Goal: Check status: Check status

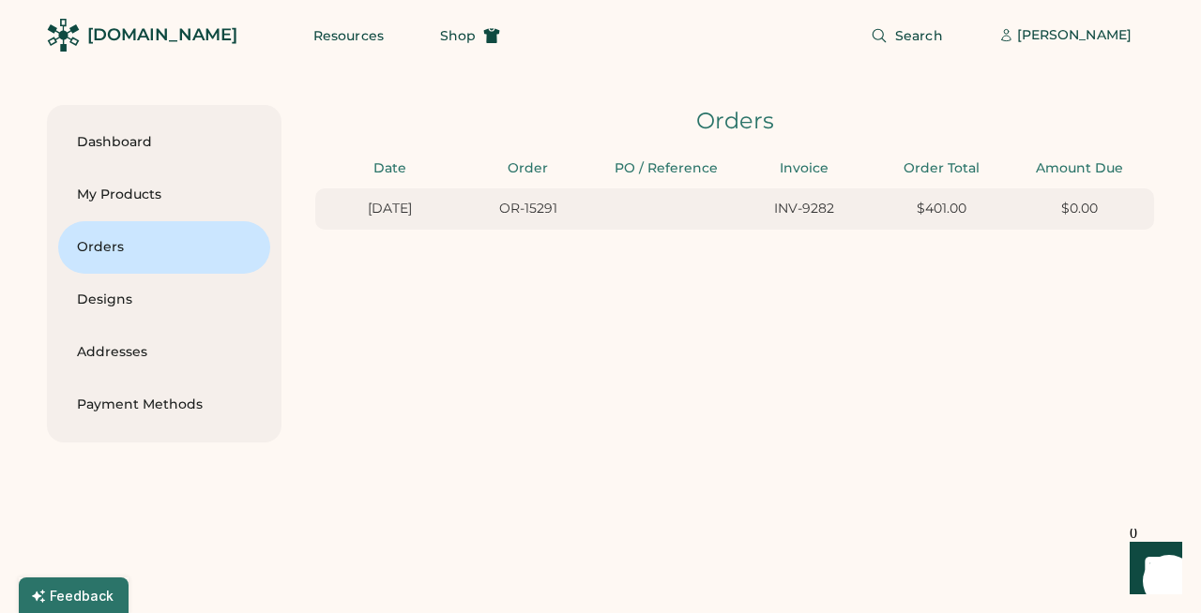
scroll to position [0, 17]
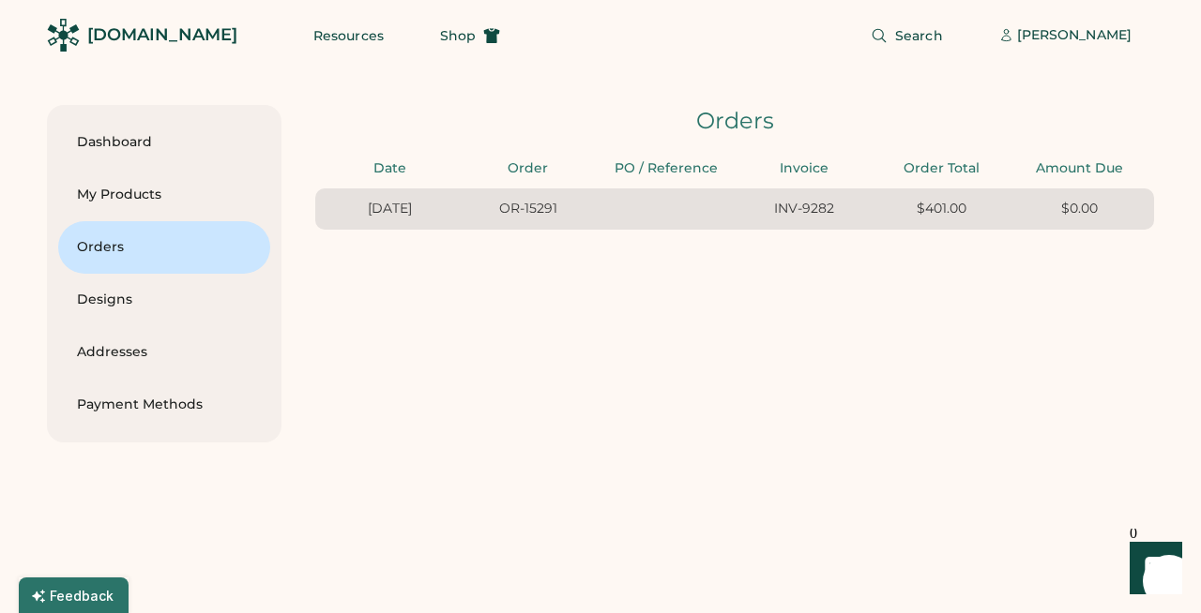
click at [836, 210] on div "INV-9282" at bounding box center [803, 209] width 127 height 19
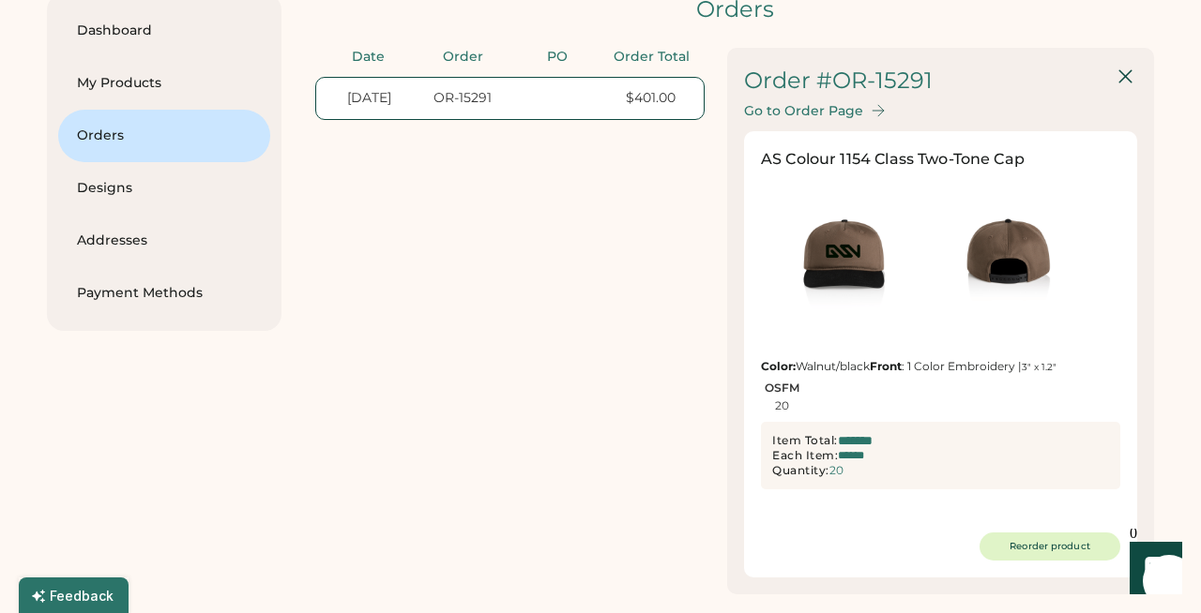
scroll to position [111, 0]
click at [820, 113] on div "Go to Order Page" at bounding box center [803, 112] width 119 height 16
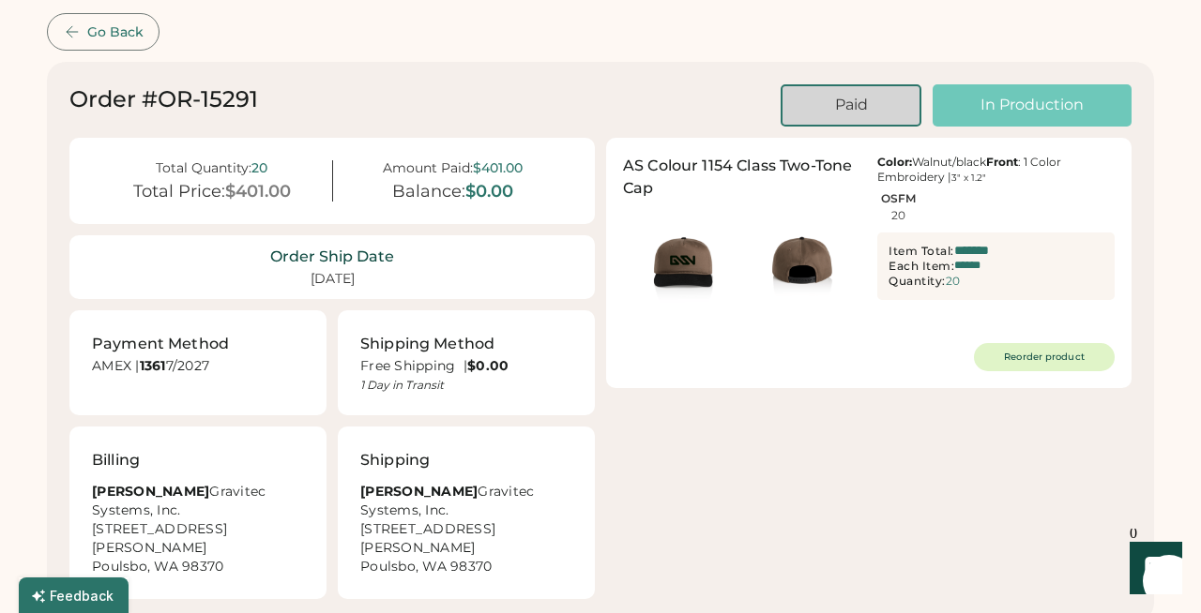
scroll to position [73, 0]
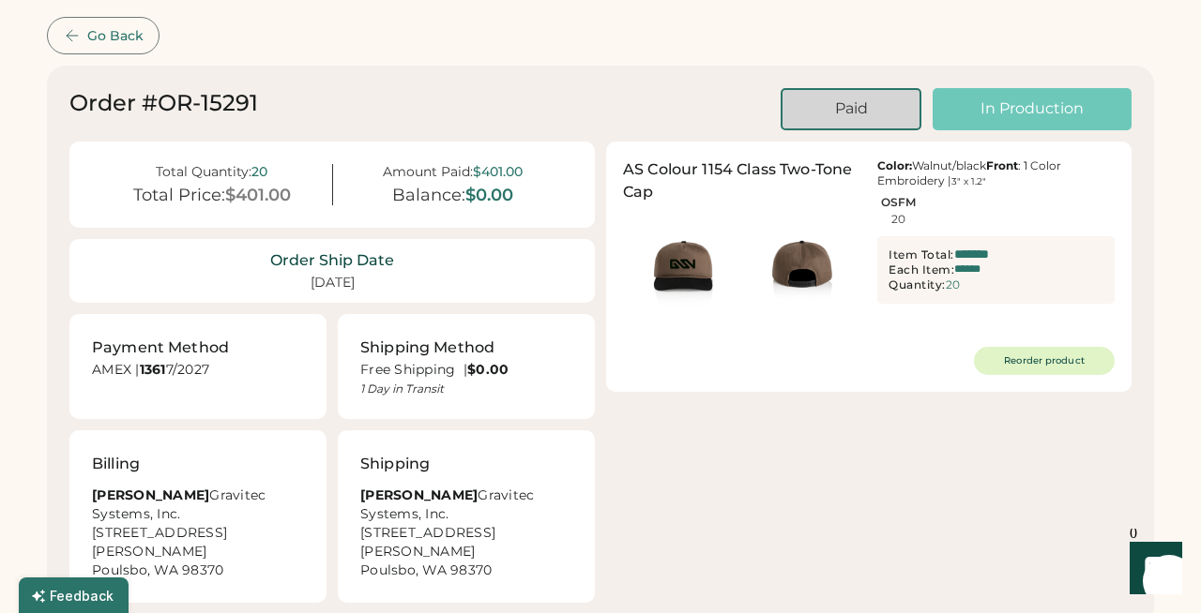
click at [1161, 560] on icon "Show" at bounding box center [1155, 568] width 22 height 23
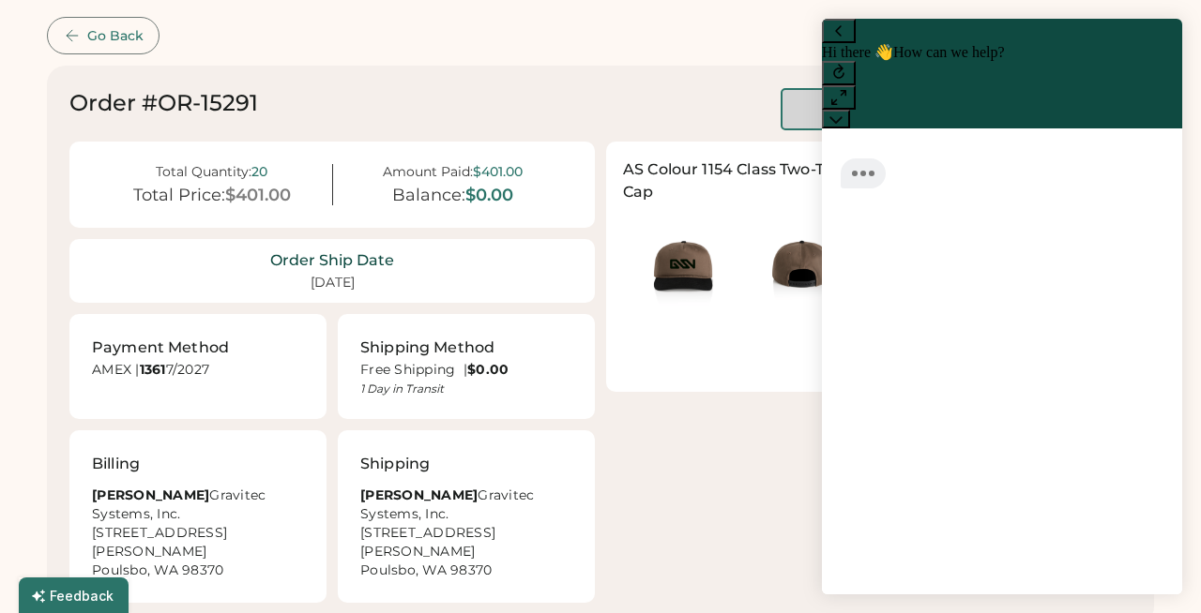
scroll to position [1, 0]
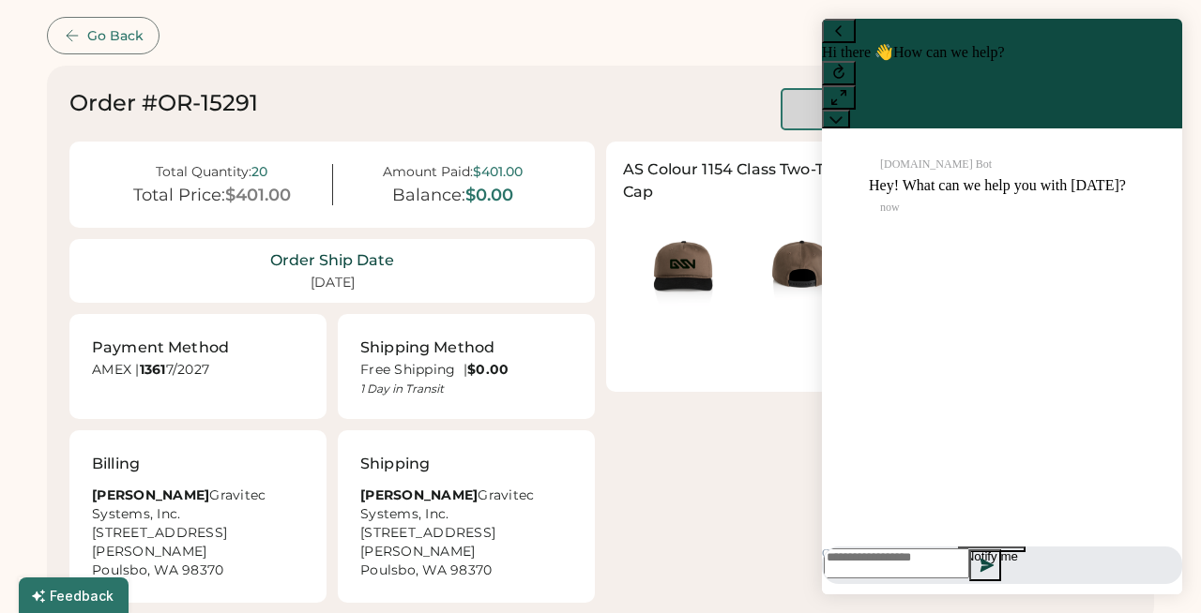
click at [969, 556] on textarea at bounding box center [896, 564] width 145 height 30
click at [908, 551] on textarea at bounding box center [896, 564] width 145 height 30
type textarea "**********"
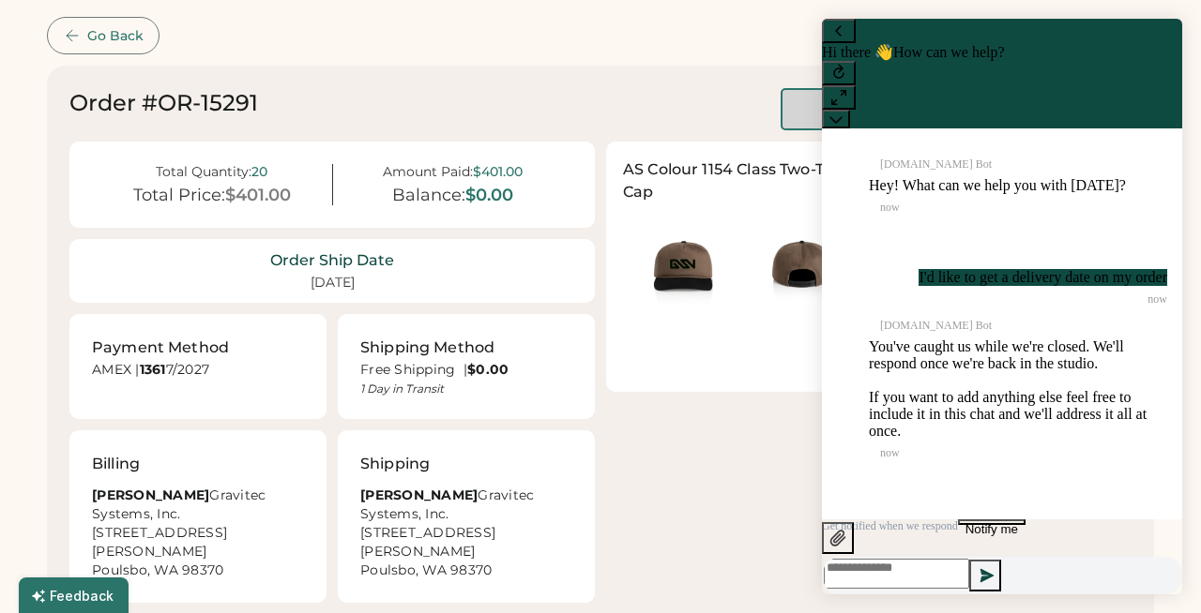
click at [711, 481] on div "Total Quantity: 20 Total Price: $401.00 Amount Paid: $401.00 Balance: $0.00 Ord…" at bounding box center [600, 372] width 1062 height 461
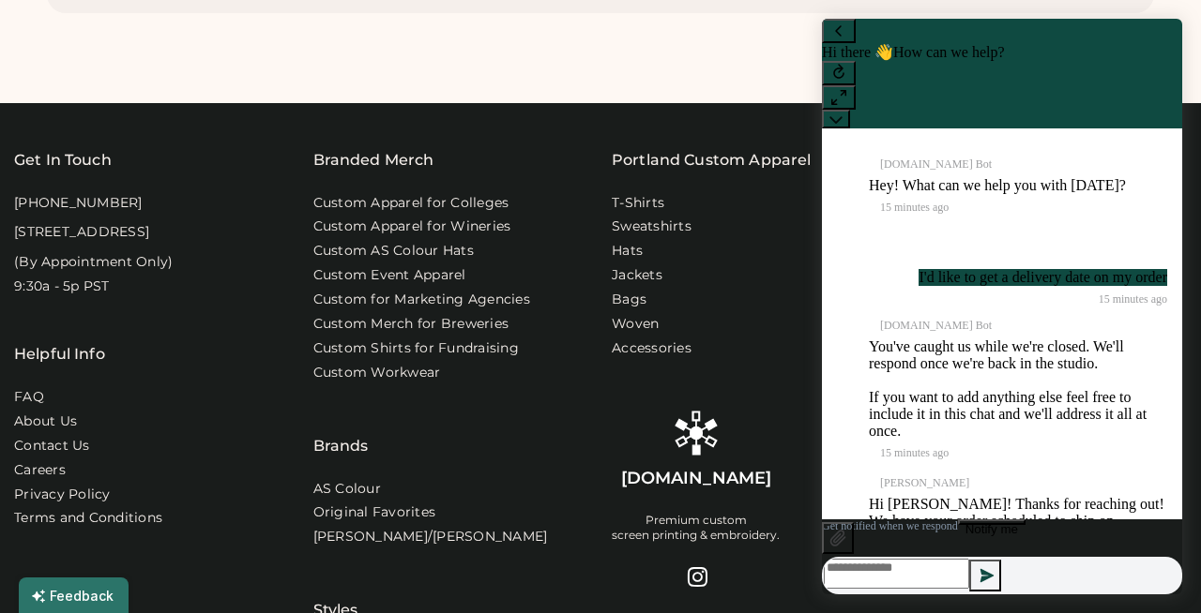
scroll to position [205, 0]
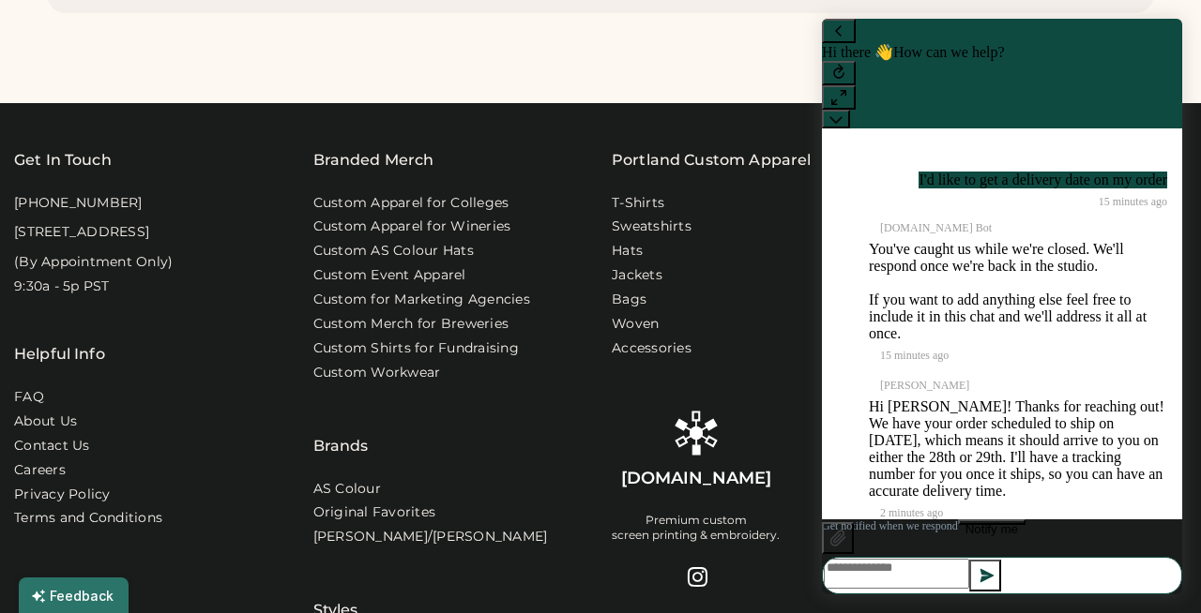
click at [939, 559] on textarea at bounding box center [896, 574] width 145 height 30
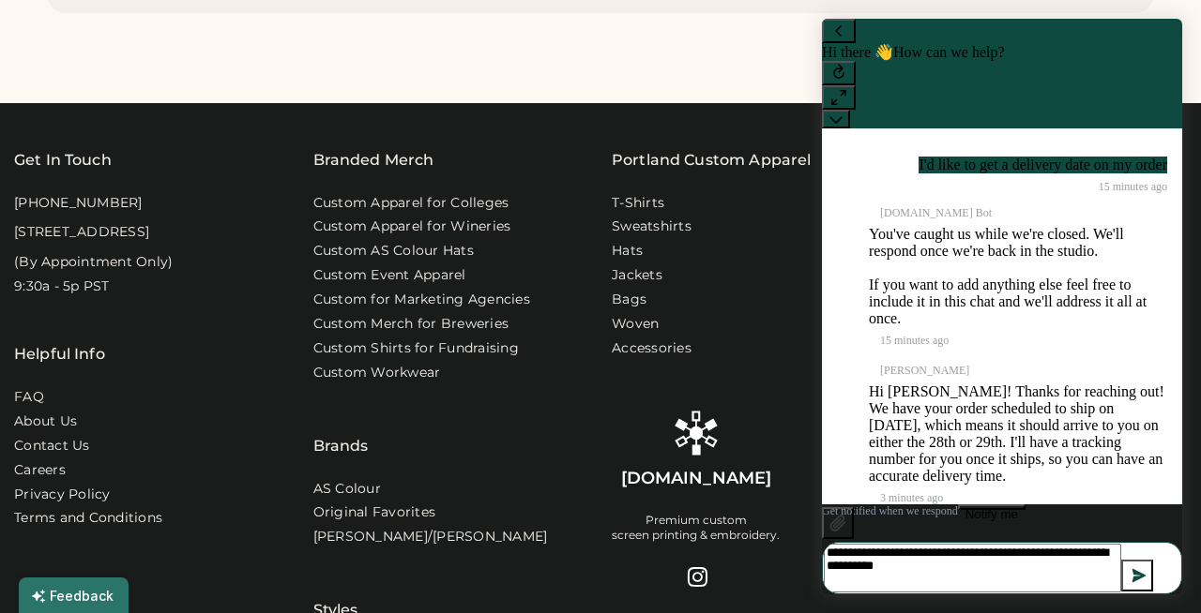
type textarea "**********"
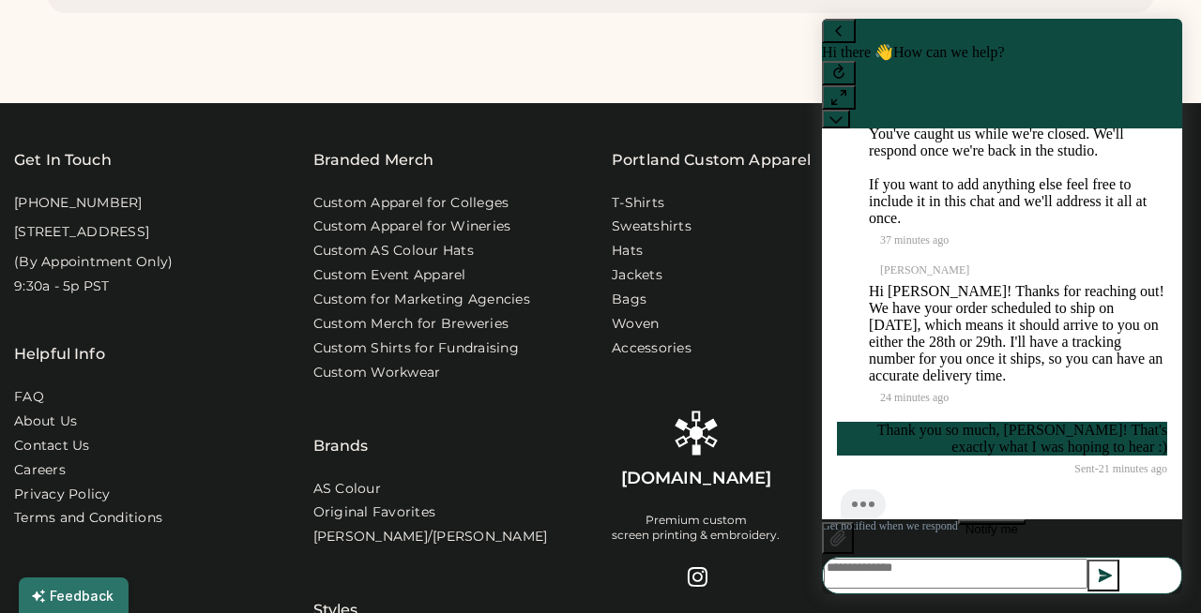
scroll to position [438, 0]
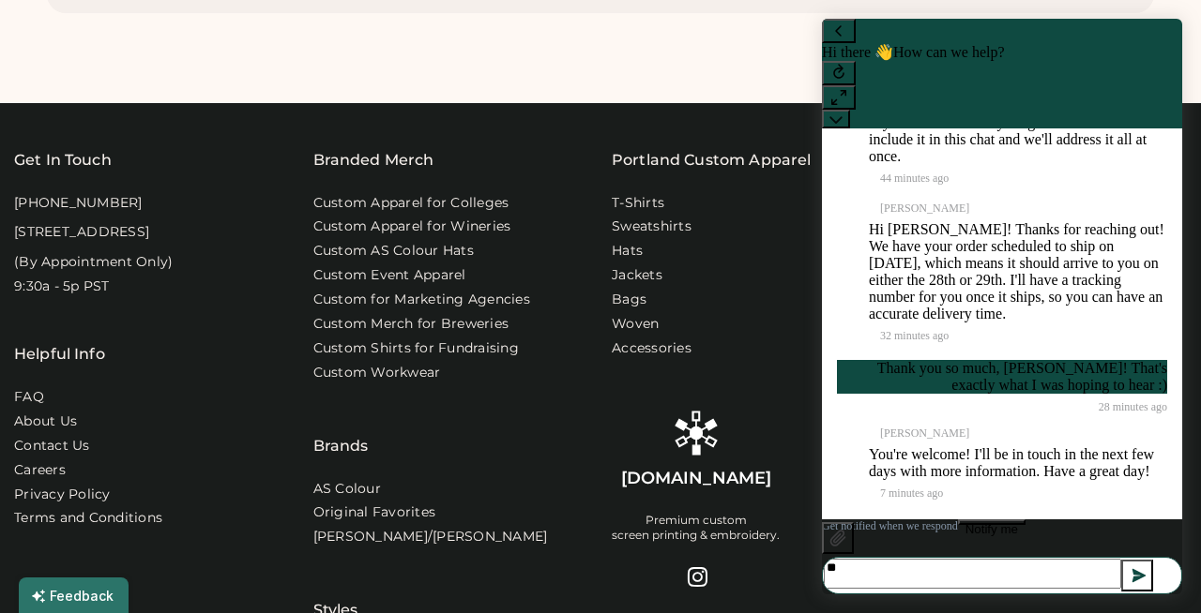
type textarea "*"
type textarea "**********"
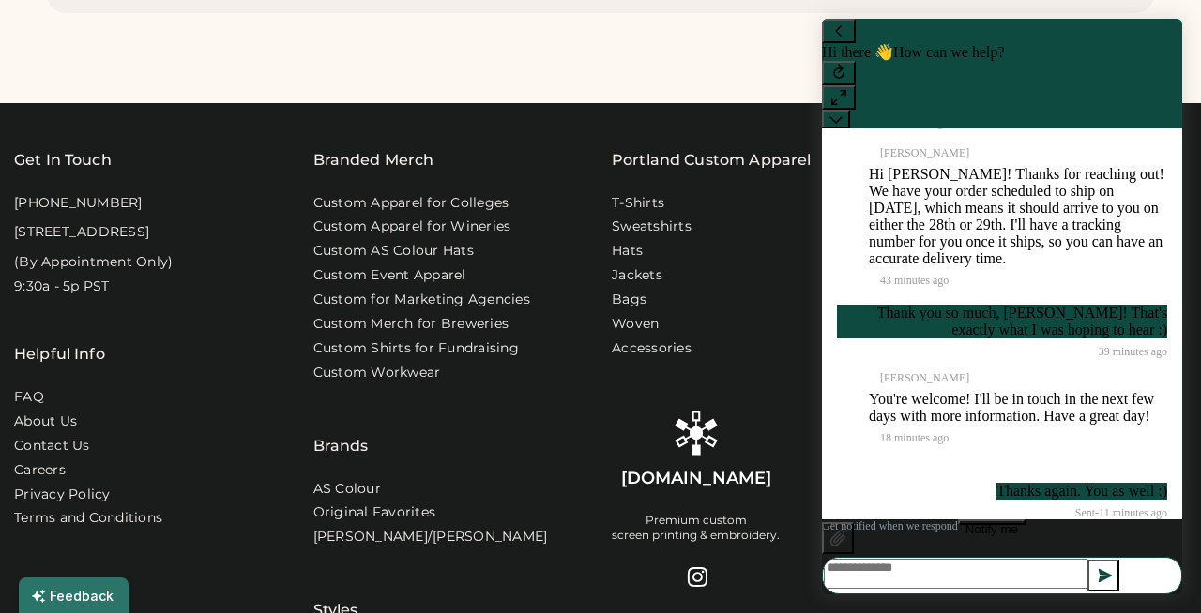
scroll to position [509, 0]
